Goal: Register for event/course

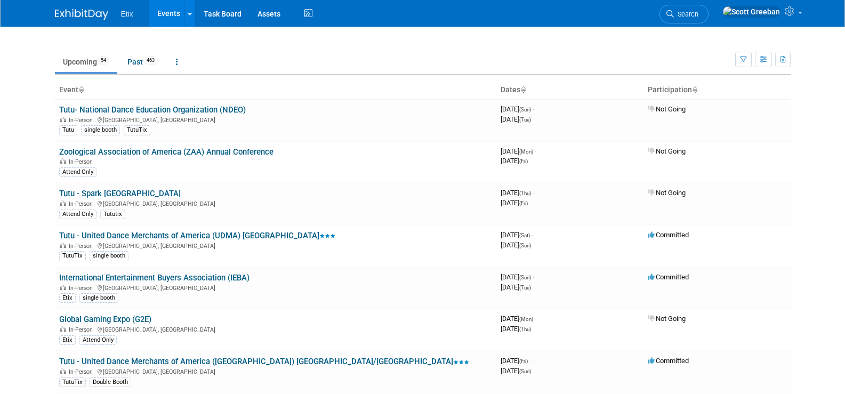
scroll to position [46, 0]
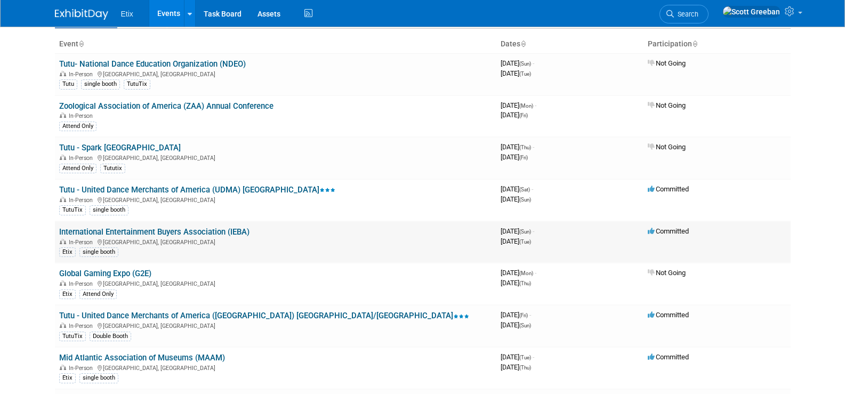
click at [227, 231] on link "International Entertainment Buyers Association (IEBA)" at bounding box center [154, 232] width 190 height 10
click at [357, 120] on div "Attend Only" at bounding box center [275, 125] width 433 height 11
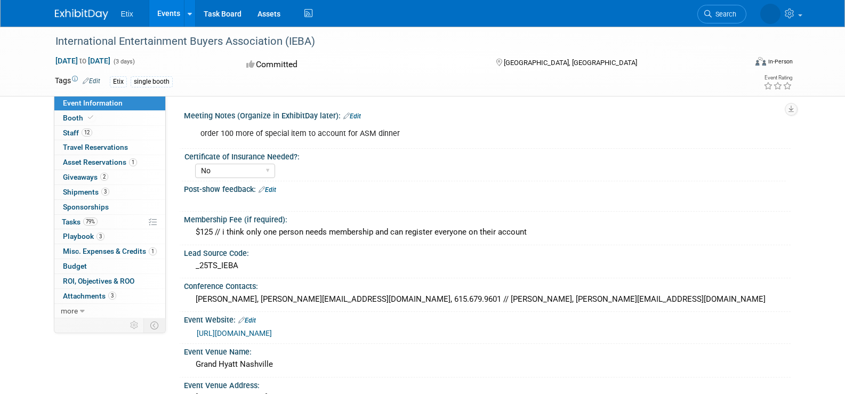
select select "No"
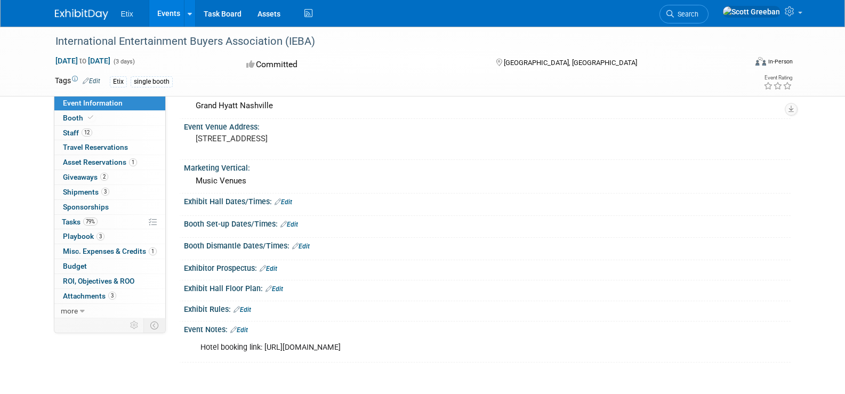
scroll to position [282, 0]
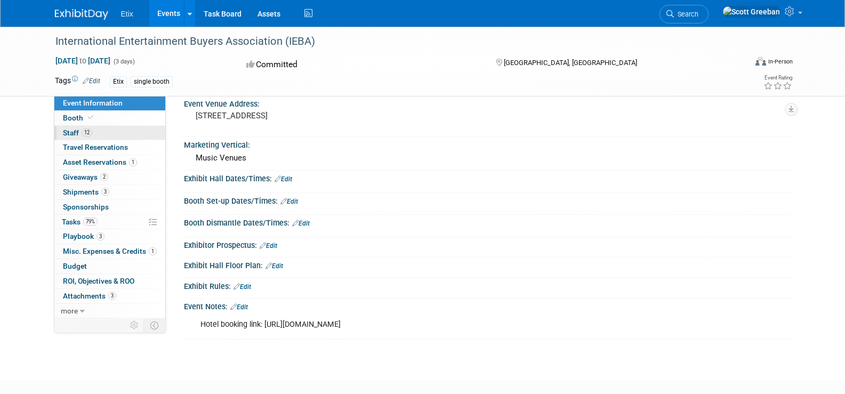
click at [68, 132] on span "Staff 12" at bounding box center [77, 132] width 29 height 9
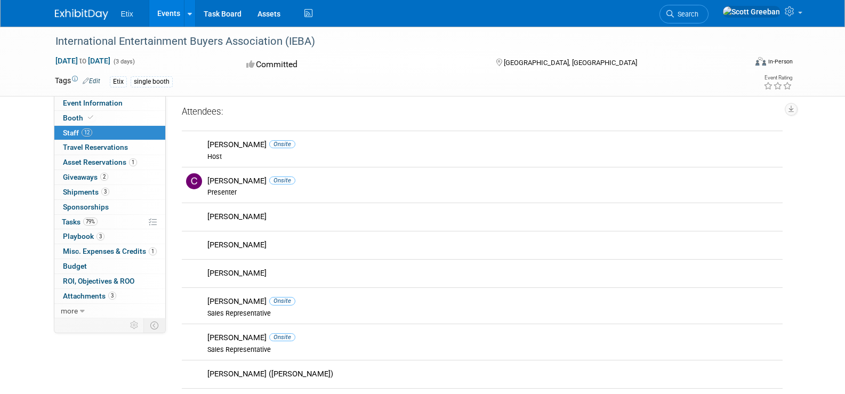
scroll to position [0, 0]
